Goal: Information Seeking & Learning: Understand process/instructions

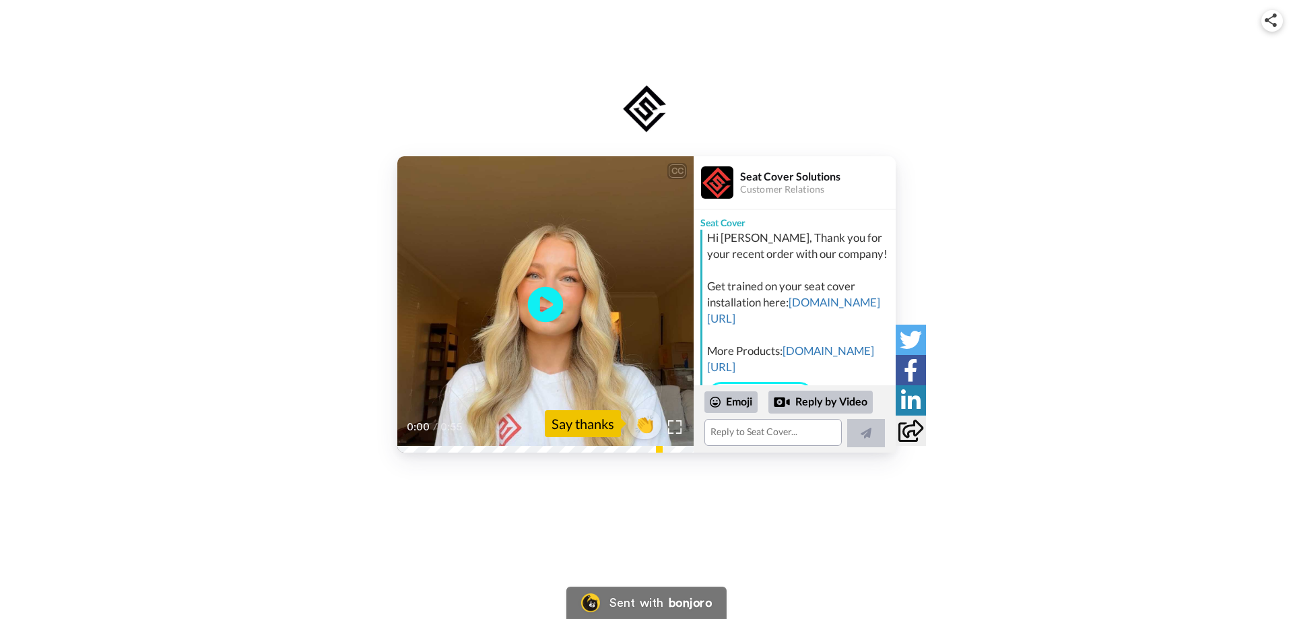
click at [544, 306] on icon "Play/Pause" at bounding box center [546, 305] width 36 height 64
click at [774, 319] on link "[DOMAIN_NAME][URL]" at bounding box center [793, 310] width 173 height 30
click at [576, 425] on div "Say thanks" at bounding box center [583, 423] width 76 height 27
click at [640, 425] on span "👏" at bounding box center [644, 423] width 42 height 27
